Goal: Understand process/instructions: Learn about a topic

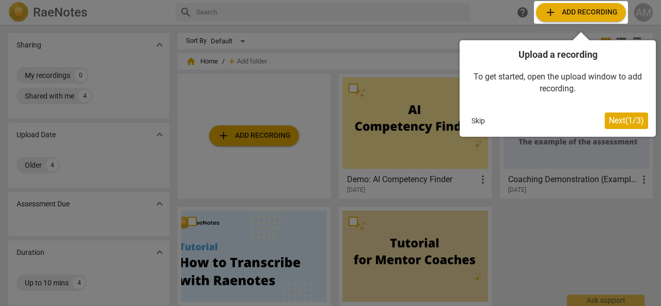
click at [621, 120] on span "Next ( 1 / 3 )" at bounding box center [626, 121] width 35 height 10
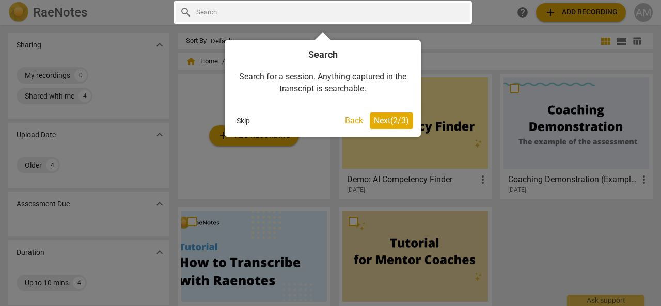
click at [390, 122] on span "Next ( 2 / 3 )" at bounding box center [391, 121] width 35 height 10
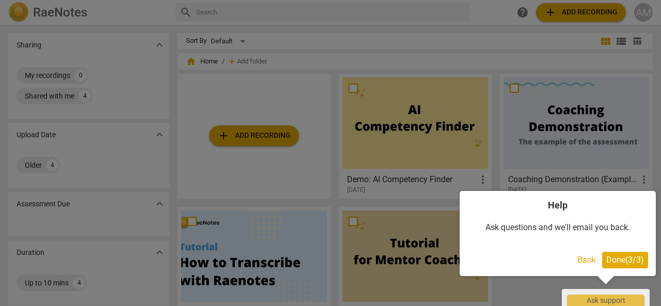
click at [626, 256] on span "Done ( 3 / 3 )" at bounding box center [625, 260] width 38 height 10
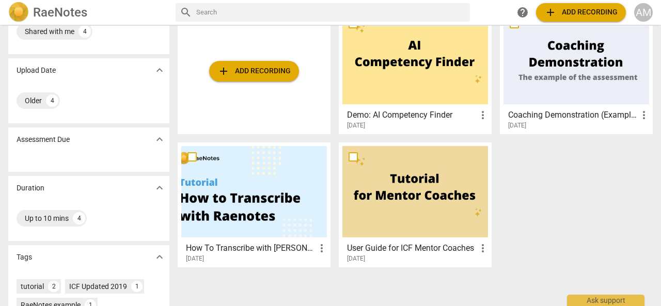
scroll to position [64, 0]
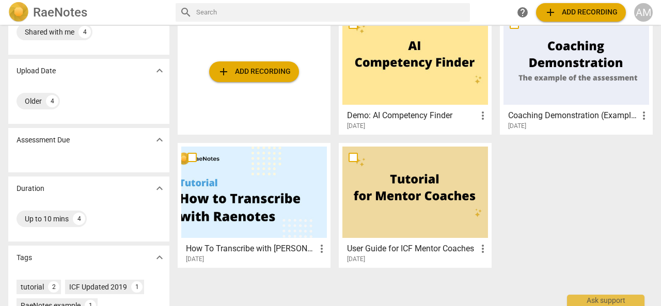
click at [250, 220] on div at bounding box center [254, 192] width 146 height 91
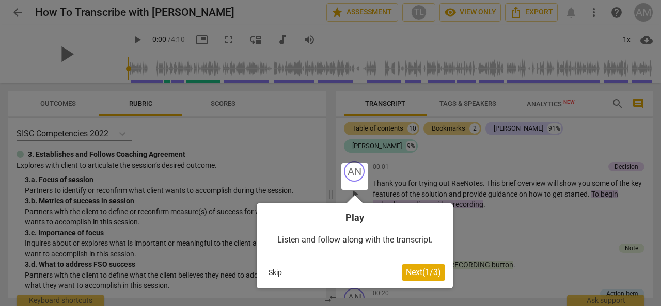
click at [407, 273] on span "Next ( 1 / 3 )" at bounding box center [423, 272] width 35 height 10
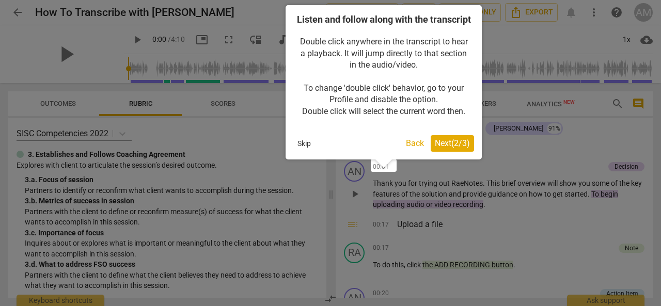
click at [465, 148] on span "Next ( 2 / 3 )" at bounding box center [452, 143] width 35 height 10
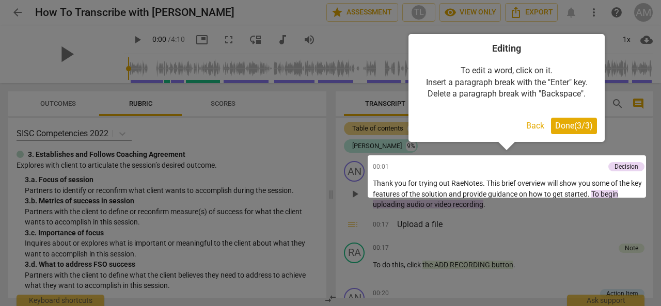
click at [563, 126] on span "Done ( 3 / 3 )" at bounding box center [574, 126] width 38 height 10
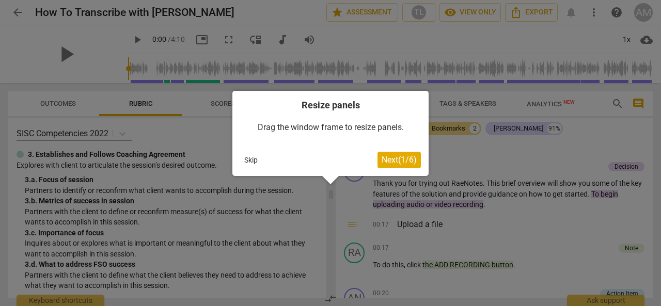
click at [405, 155] on span "Next ( 1 / 6 )" at bounding box center [398, 160] width 35 height 10
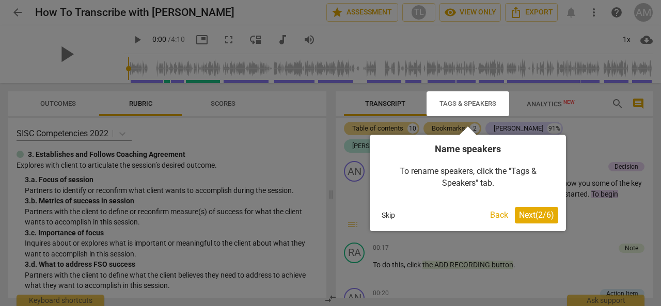
click at [545, 216] on span "Next ( 2 / 6 )" at bounding box center [536, 215] width 35 height 10
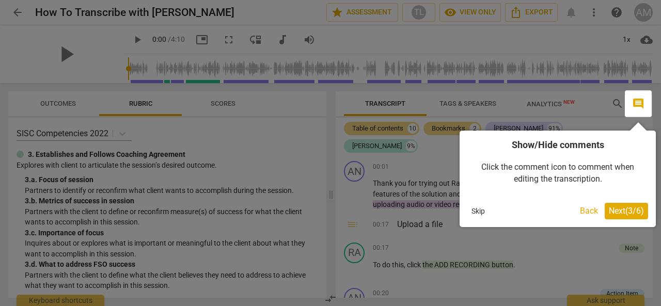
click at [627, 211] on span "Next ( 3 / 6 )" at bounding box center [626, 211] width 35 height 10
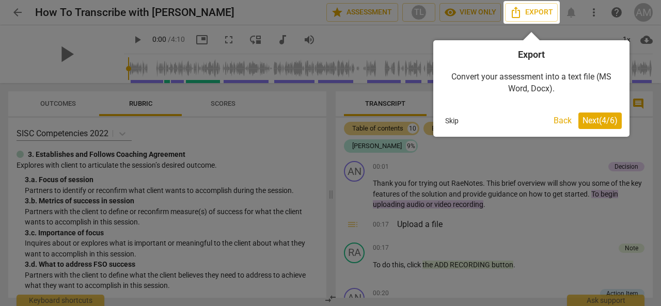
click at [605, 122] on span "Next ( 4 / 6 )" at bounding box center [599, 121] width 35 height 10
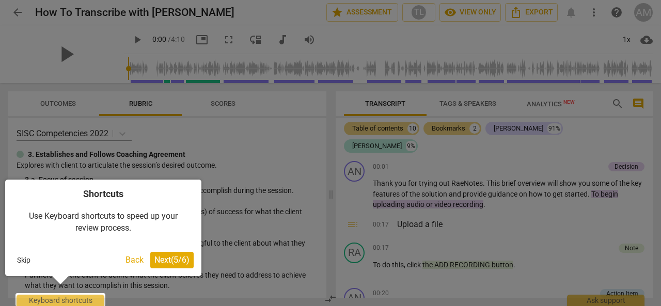
click at [178, 260] on span "Next ( 5 / 6 )" at bounding box center [171, 260] width 35 height 10
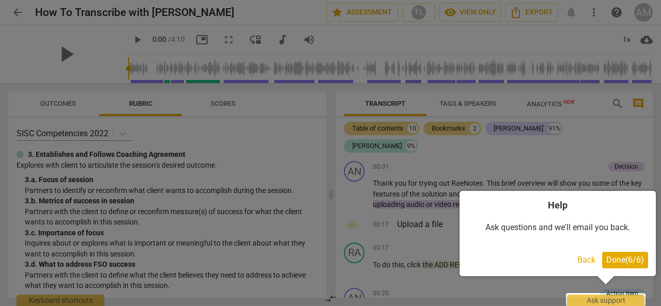
click at [624, 259] on span "Done ( 6 / 6 )" at bounding box center [625, 260] width 38 height 10
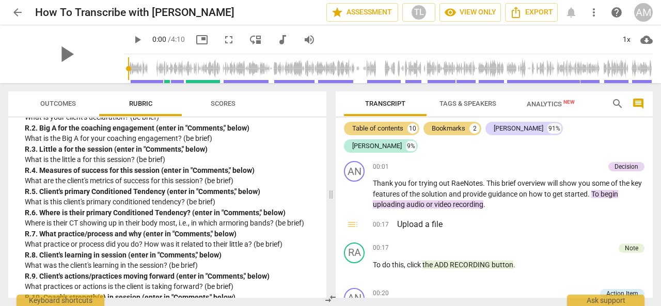
scroll to position [2569, 0]
